Goal: Find specific page/section: Find specific page/section

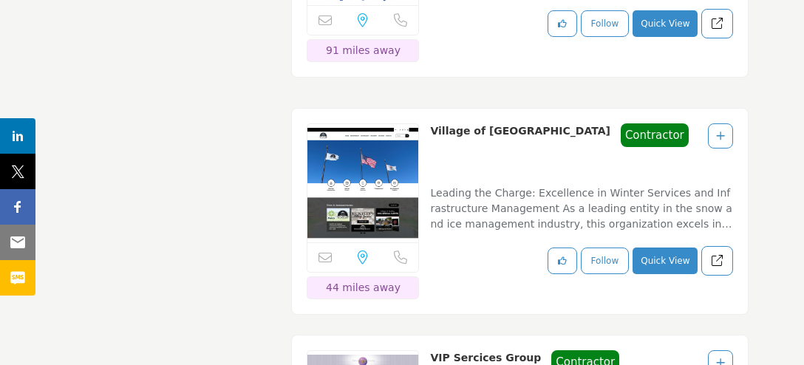
scroll to position [27060, 0]
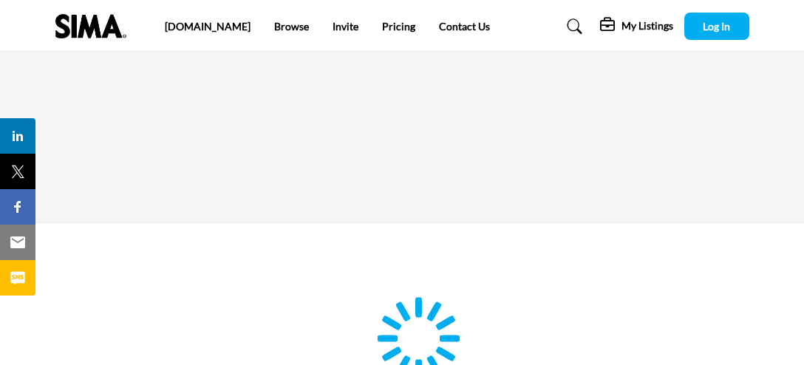
type input "**********"
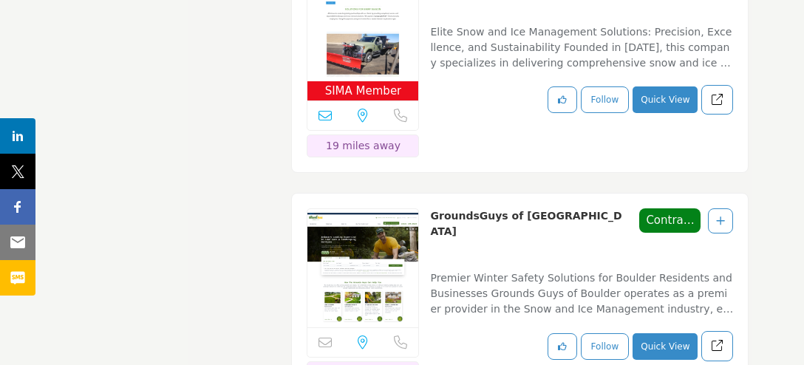
scroll to position [10336, 0]
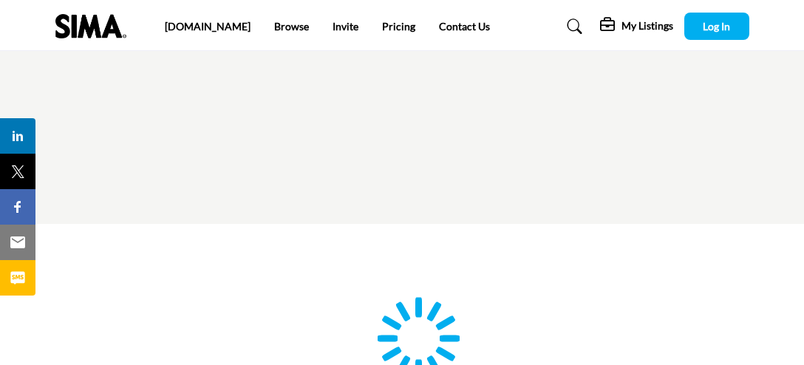
type input "**********"
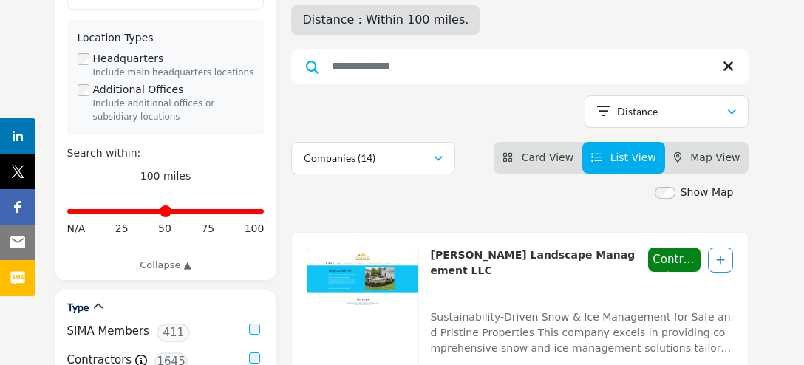
scroll to position [3801, 0]
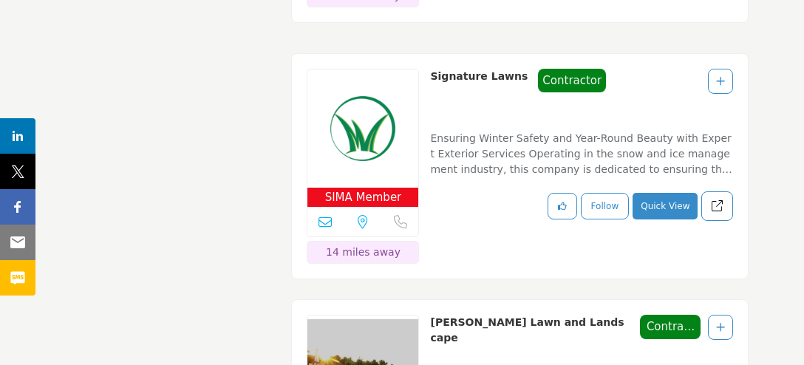
scroll to position [13799, 0]
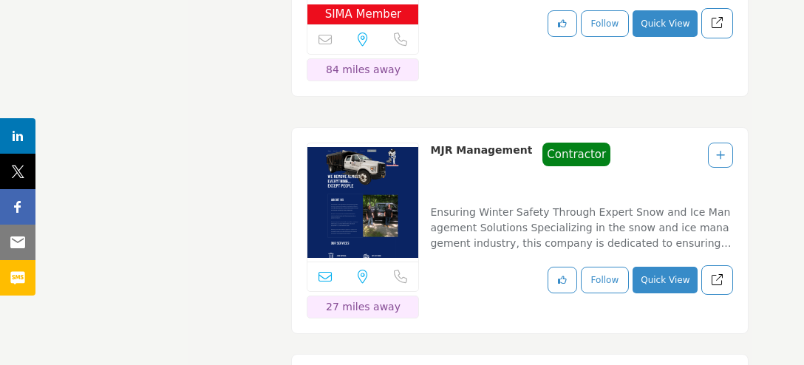
scroll to position [39238, 0]
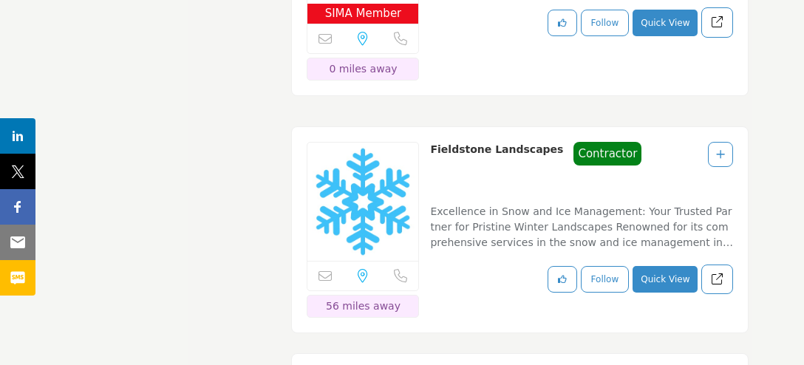
scroll to position [39141, 0]
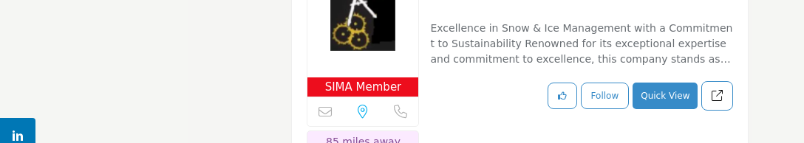
scroll to position [29419, 0]
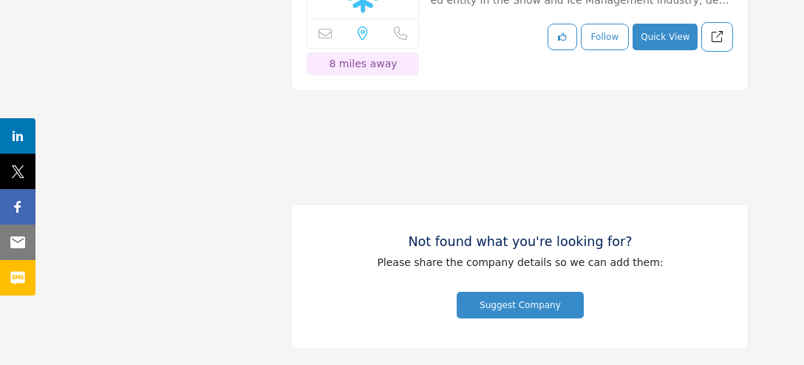
scroll to position [39271, 0]
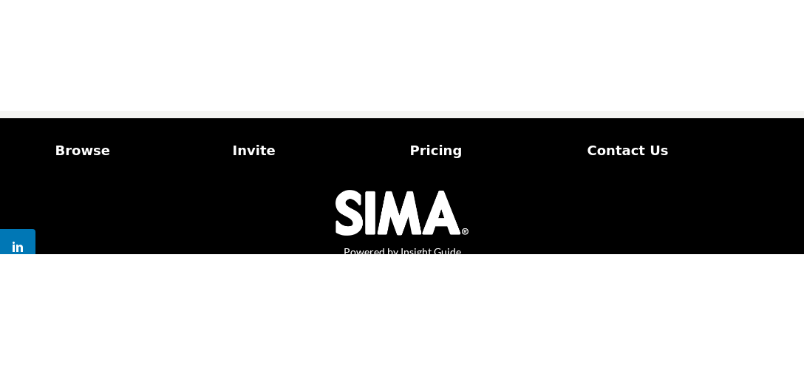
scroll to position [3126, 0]
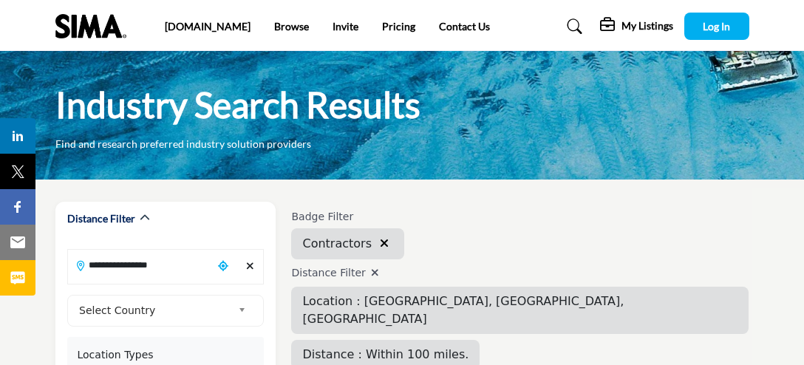
scroll to position [3598, 0]
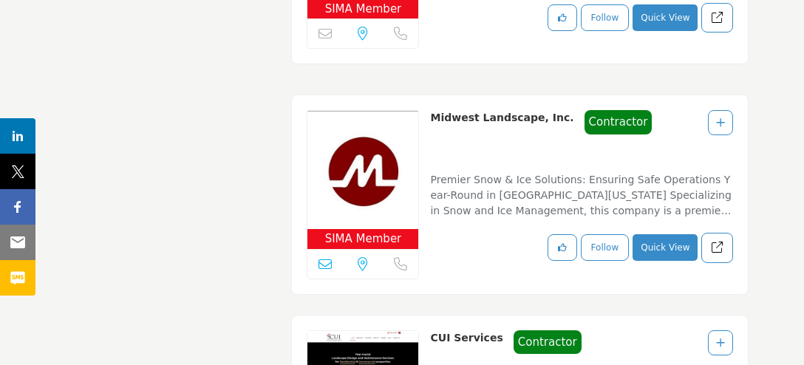
scroll to position [37371, 0]
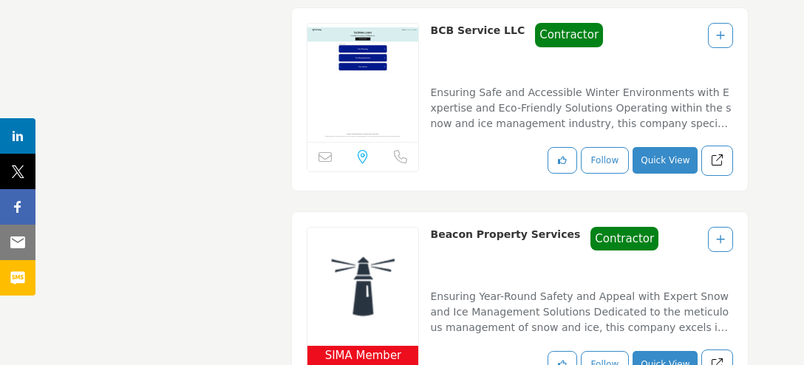
scroll to position [35229, 0]
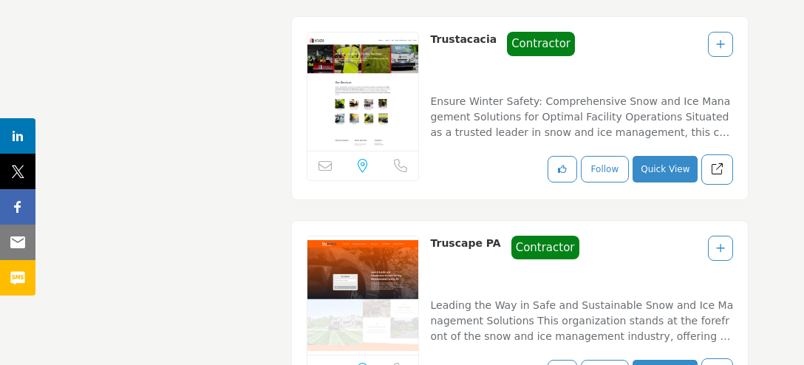
scroll to position [35446, 0]
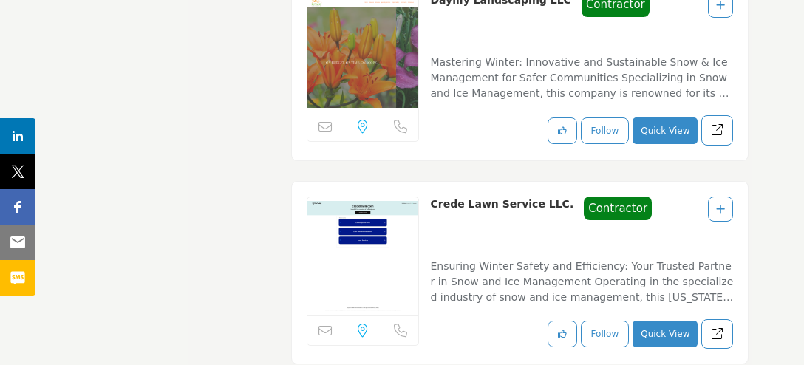
scroll to position [12619, 0]
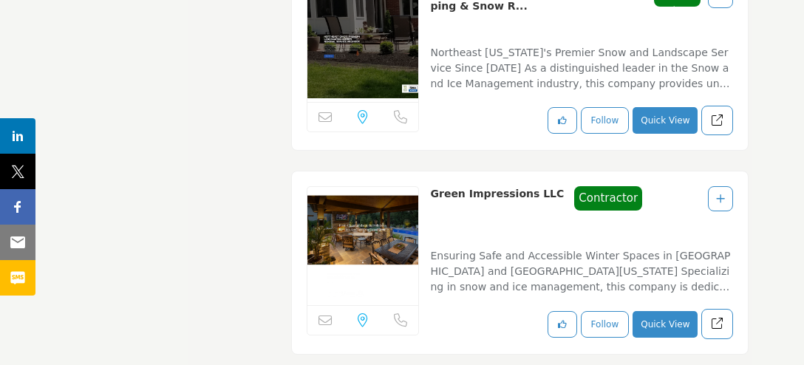
scroll to position [6303, 0]
